Goal: Task Accomplishment & Management: Manage account settings

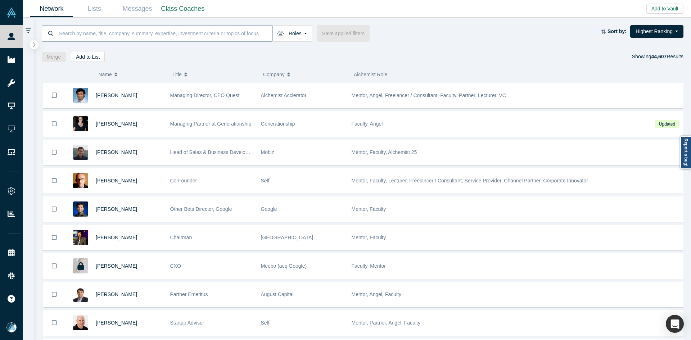
click at [160, 36] on input at bounding box center [165, 33] width 214 height 17
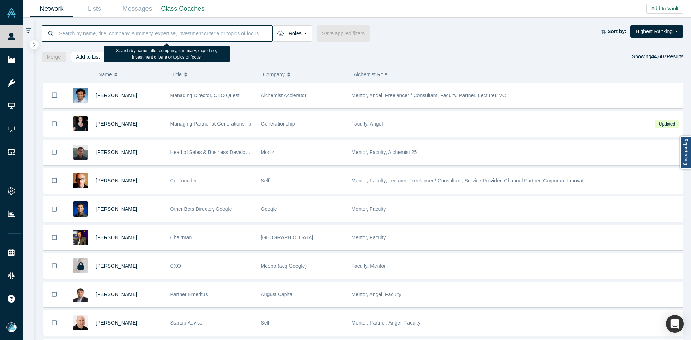
paste input "[PERSON_NAME]"
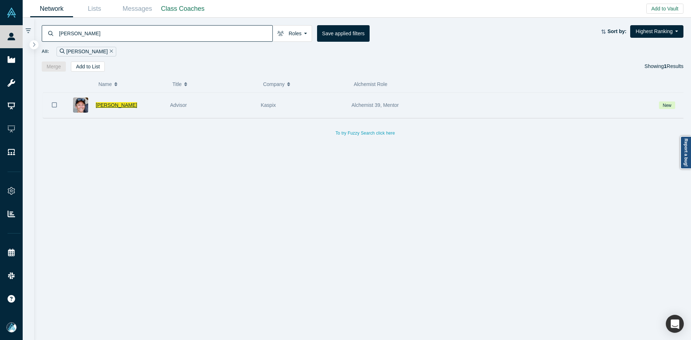
type input "[PERSON_NAME]"
click at [115, 106] on span "[PERSON_NAME]" at bounding box center [116, 105] width 41 height 6
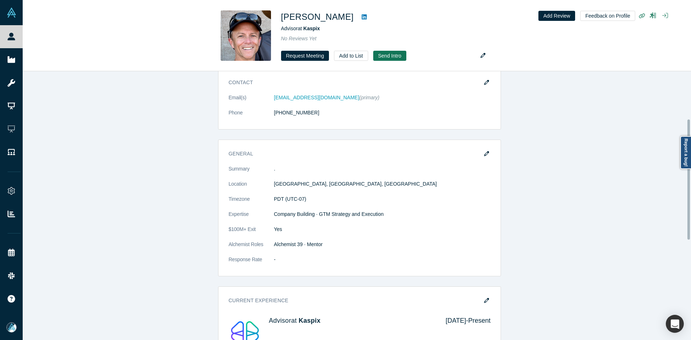
scroll to position [180, 0]
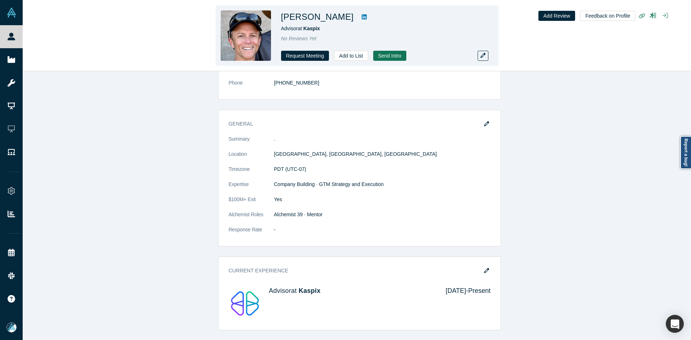
click at [362, 17] on icon at bounding box center [364, 16] width 5 height 5
copy h1 "Andy Pflaum"
drag, startPoint x: 330, startPoint y: 18, endPoint x: 282, endPoint y: 23, distance: 47.7
click at [282, 23] on h1 "Andy Pflaum" at bounding box center [317, 16] width 73 height 13
click at [321, 13] on h1 "Andy Pflaum" at bounding box center [317, 16] width 73 height 13
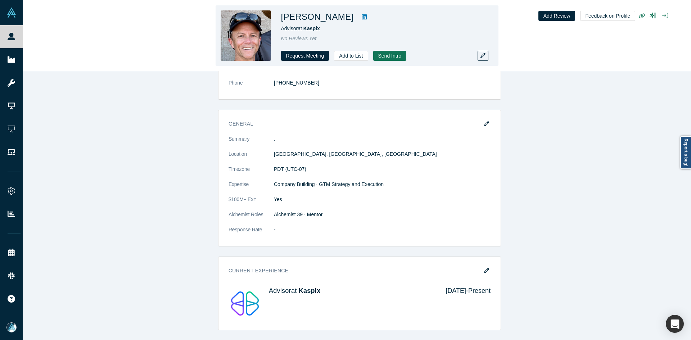
click at [322, 19] on h1 "Andy Pflaum" at bounding box center [317, 16] width 73 height 13
copy div "Andy Pflaum"
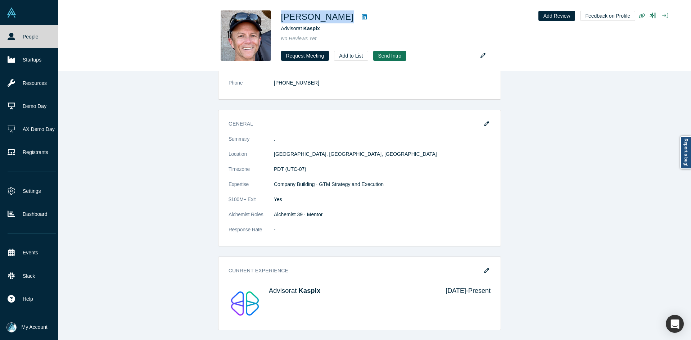
drag, startPoint x: 9, startPoint y: 29, endPoint x: 16, endPoint y: 1, distance: 29.1
click at [9, 29] on link "People" at bounding box center [31, 36] width 63 height 23
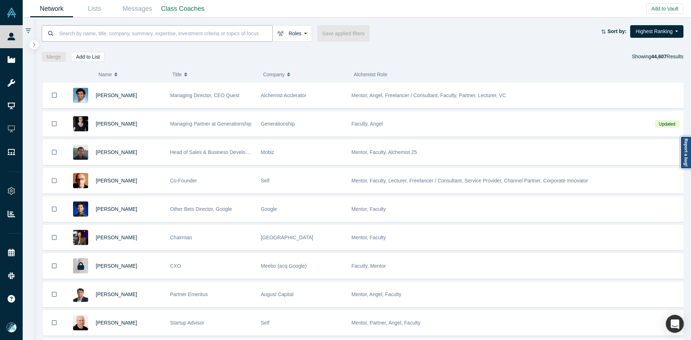
click at [98, 39] on input at bounding box center [165, 33] width 214 height 17
paste input "sourabhjhawar25@gmail.com"
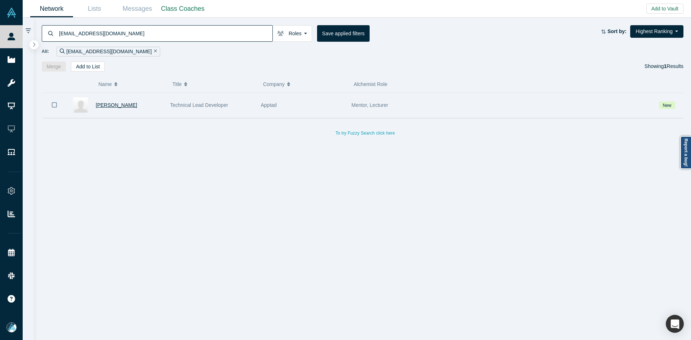
type input "sourabhjhawar25@gmail.com"
click at [120, 108] on span "Sourabh Jhawar" at bounding box center [116, 105] width 41 height 6
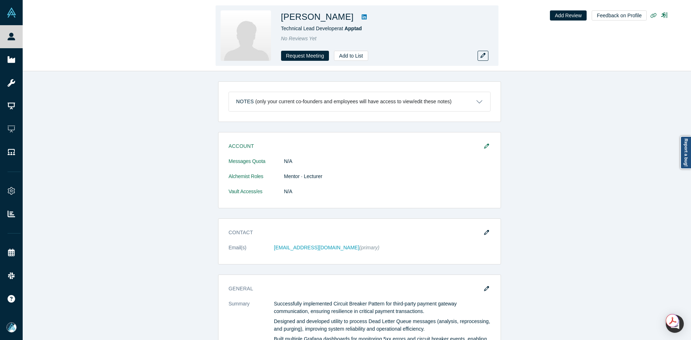
click at [362, 19] on icon at bounding box center [364, 16] width 5 height 5
copy div "urabh Jhawar"
copy div "ourabh Jhawar"
copy div "Sourabh Jhawar"
drag, startPoint x: 323, startPoint y: 17, endPoint x: 281, endPoint y: 18, distance: 42.5
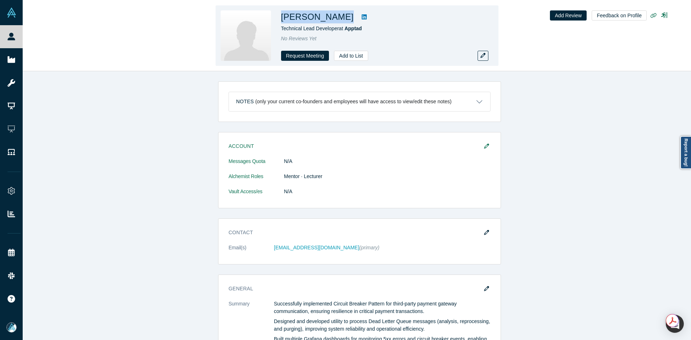
click at [281, 18] on div "Sourabh Jhawar" at bounding box center [381, 16] width 201 height 13
click at [337, 19] on h1 "Sourabh Jhawar" at bounding box center [317, 16] width 73 height 13
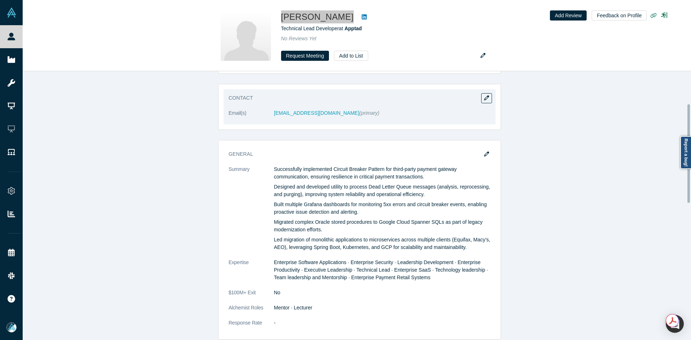
scroll to position [72, 0]
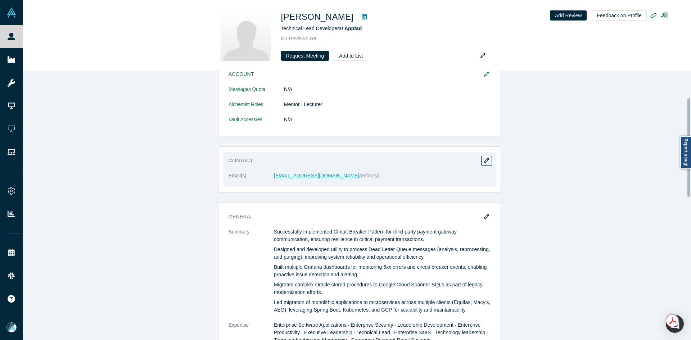
drag, startPoint x: 298, startPoint y: 172, endPoint x: 296, endPoint y: 177, distance: 5.8
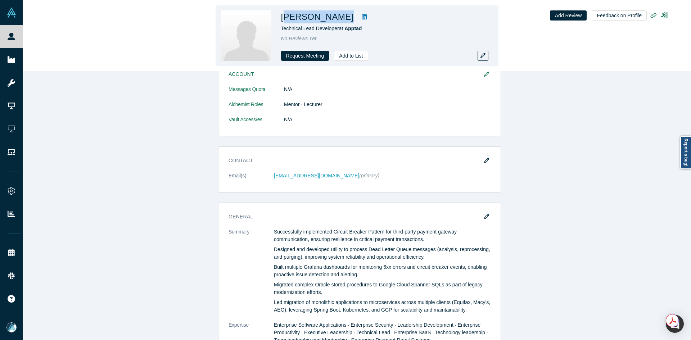
copy div "ourabh Jhawar"
drag, startPoint x: 343, startPoint y: 20, endPoint x: 286, endPoint y: 18, distance: 56.5
click at [286, 18] on div "Sourabh Jhawar" at bounding box center [381, 16] width 201 height 13
click at [336, 19] on h1 "Sourabh Jhawar" at bounding box center [317, 16] width 73 height 13
copy div "ourabh Jhawar"
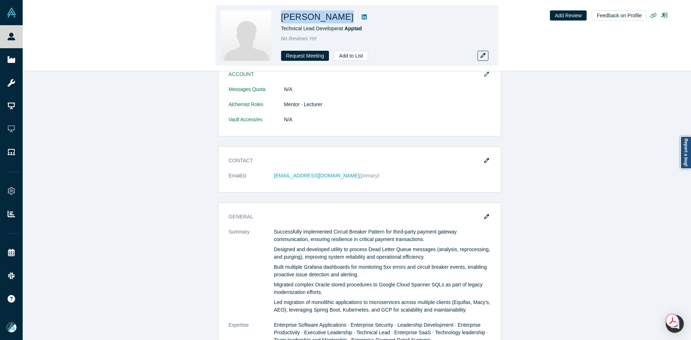
copy div "Sourabh Jhawar"
drag, startPoint x: 343, startPoint y: 17, endPoint x: 282, endPoint y: 17, distance: 61.5
click at [282, 17] on div "Sourabh Jhawar" at bounding box center [381, 16] width 201 height 13
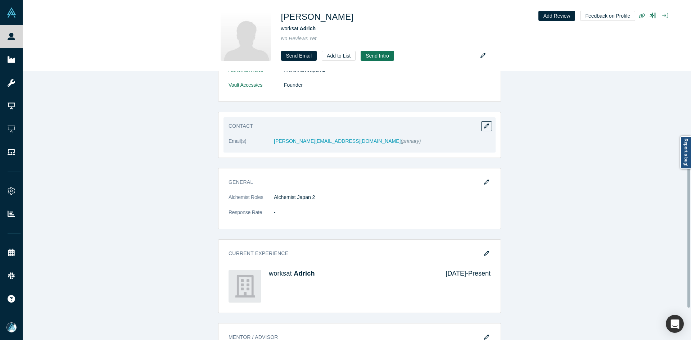
scroll to position [108, 0]
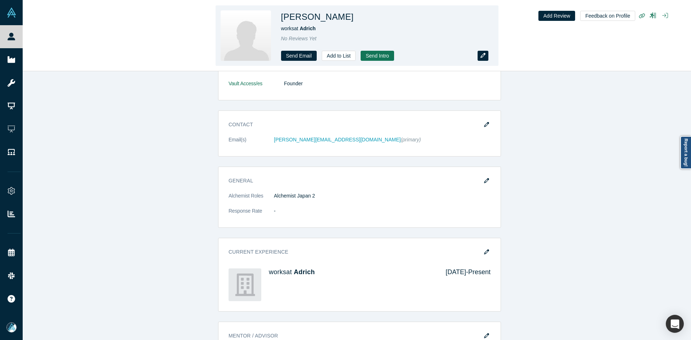
click at [483, 55] on icon "button" at bounding box center [482, 55] width 5 height 5
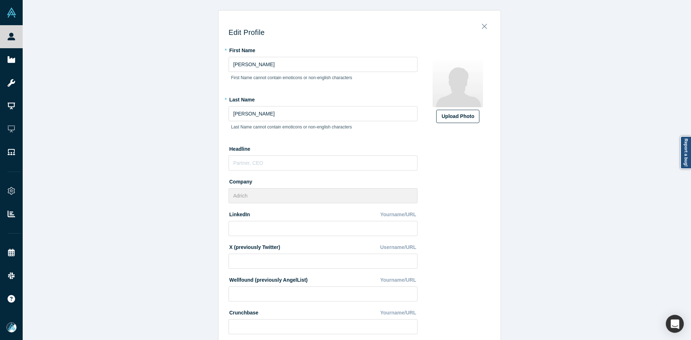
click at [448, 113] on div "Upload Photo" at bounding box center [457, 117] width 32 height 8
click at [0, 0] on input "Upload Photo" at bounding box center [0, 0] width 0 height 0
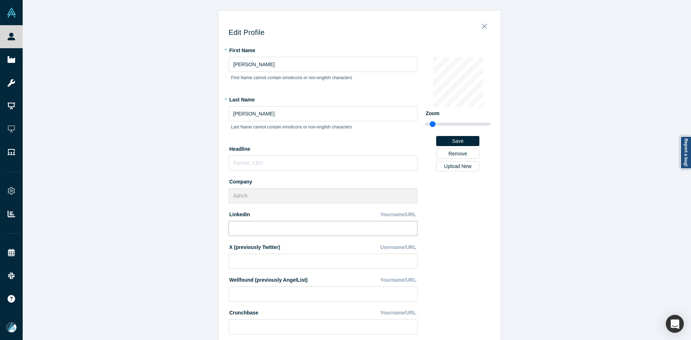
click at [254, 231] on input at bounding box center [322, 228] width 189 height 15
paste input "[URL][DOMAIN_NAME]"
type input "[URL][DOMAIN_NAME]"
click at [149, 248] on div "Edit Profile * First Name [PERSON_NAME] First Name cannot contain emoticons or …" at bounding box center [359, 172] width 673 height 345
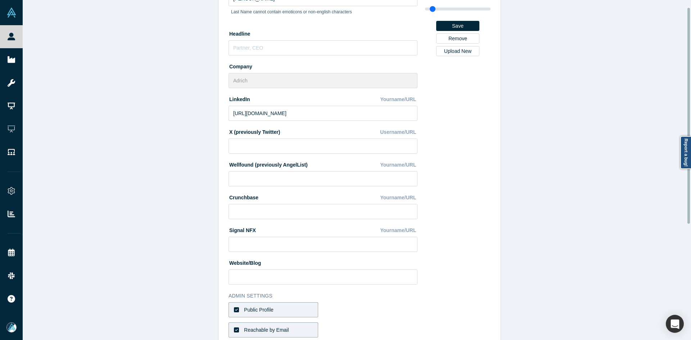
scroll to position [194, 0]
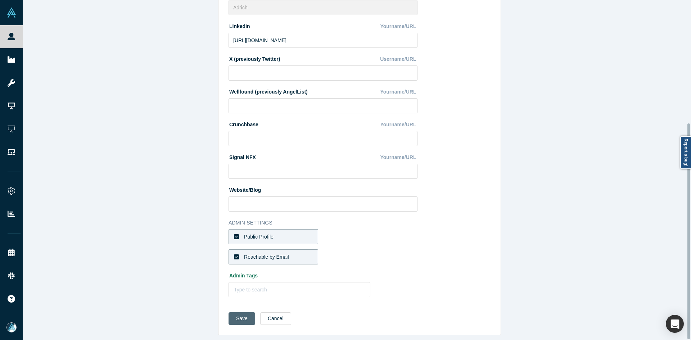
click at [236, 318] on button "Save" at bounding box center [241, 318] width 27 height 13
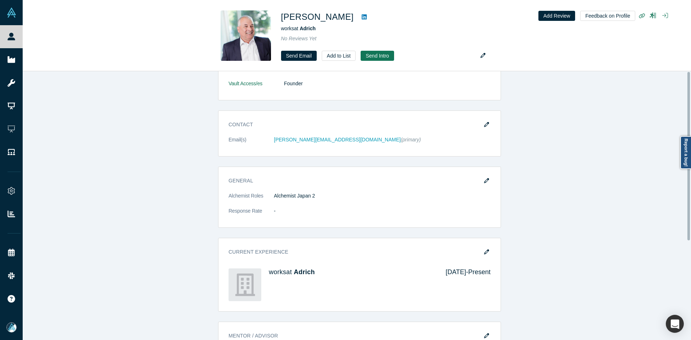
scroll to position [0, 0]
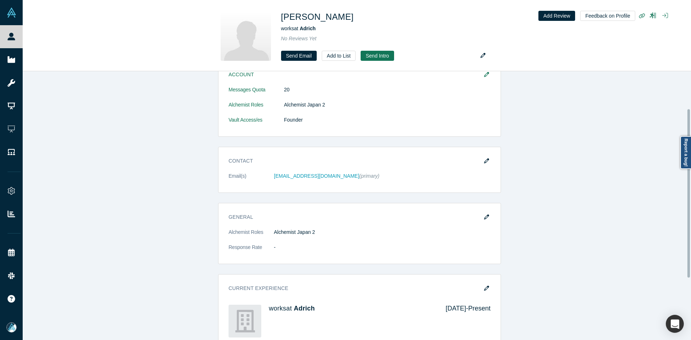
scroll to position [72, 0]
